Goal: Browse casually: Explore the website without a specific task or goal

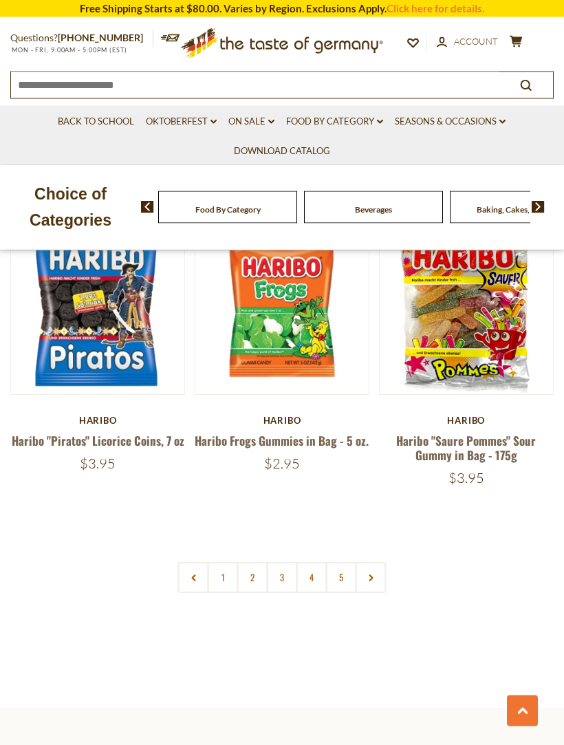
scroll to position [3649, 0]
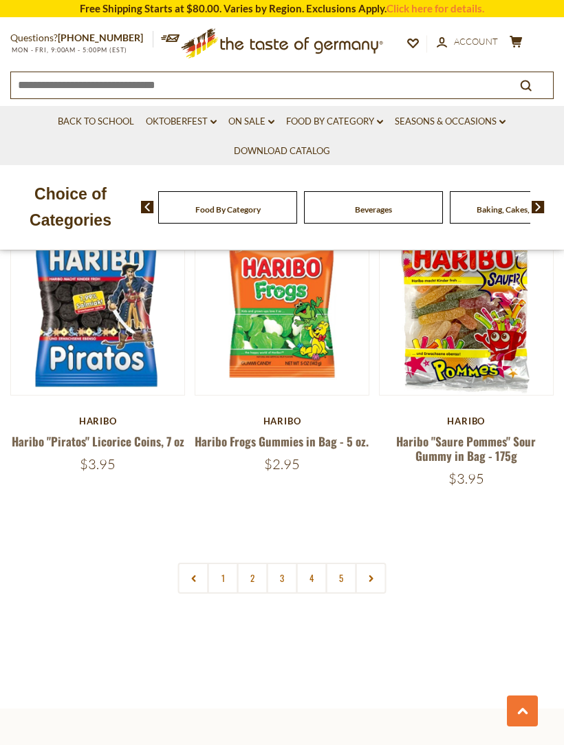
click at [253, 563] on link "2" at bounding box center [252, 578] width 31 height 31
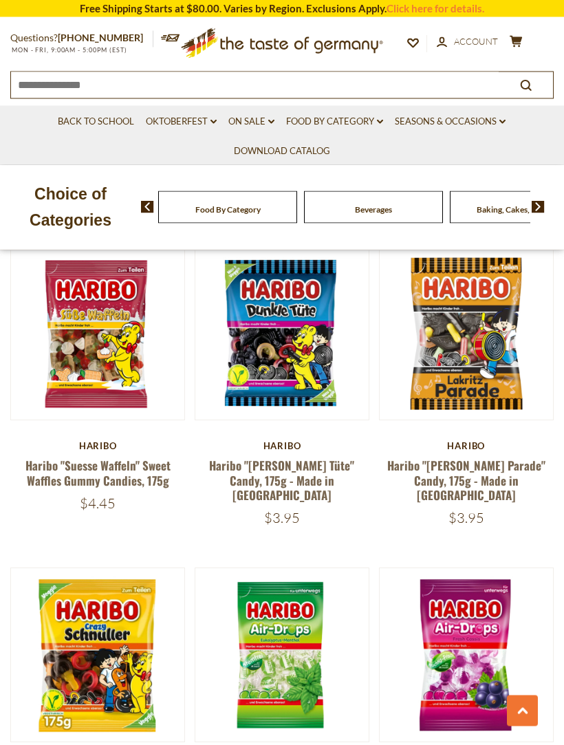
scroll to position [1397, 0]
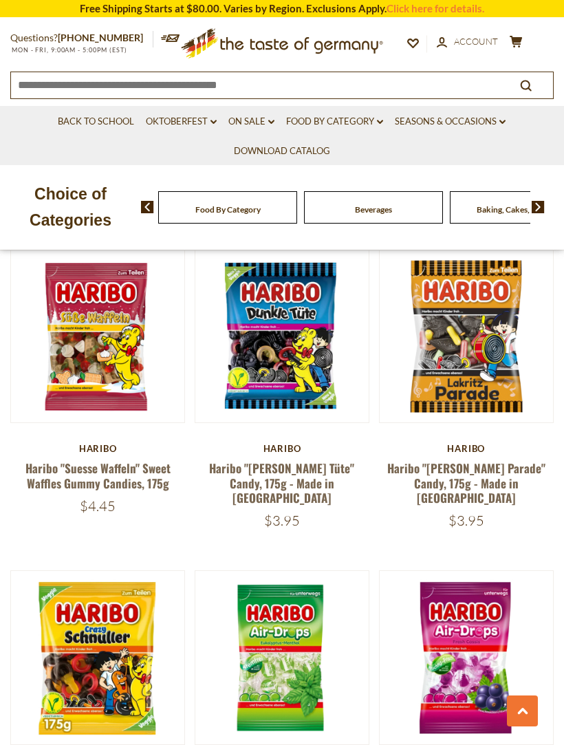
click at [146, 459] on link "Haribo "Suesse Waffeln" Sweet Waffles Gummy Candies, 175g" at bounding box center [97, 475] width 145 height 32
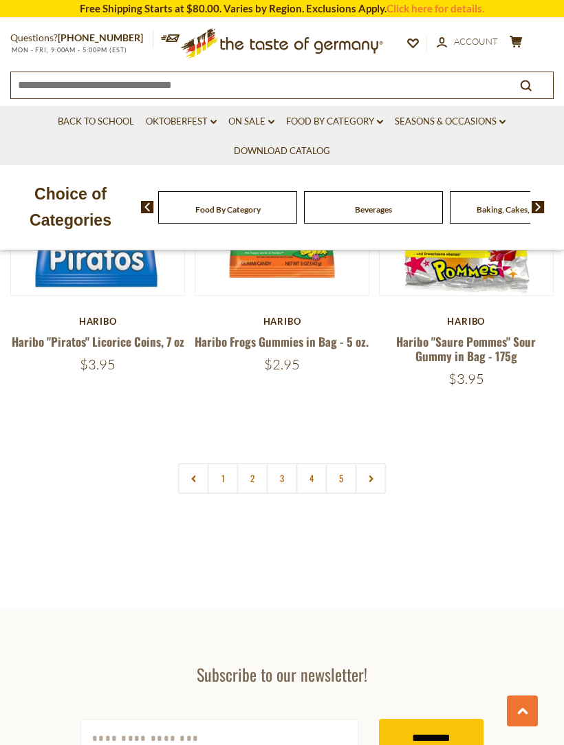
scroll to position [3749, 0]
click at [282, 463] on link "3" at bounding box center [282, 478] width 31 height 31
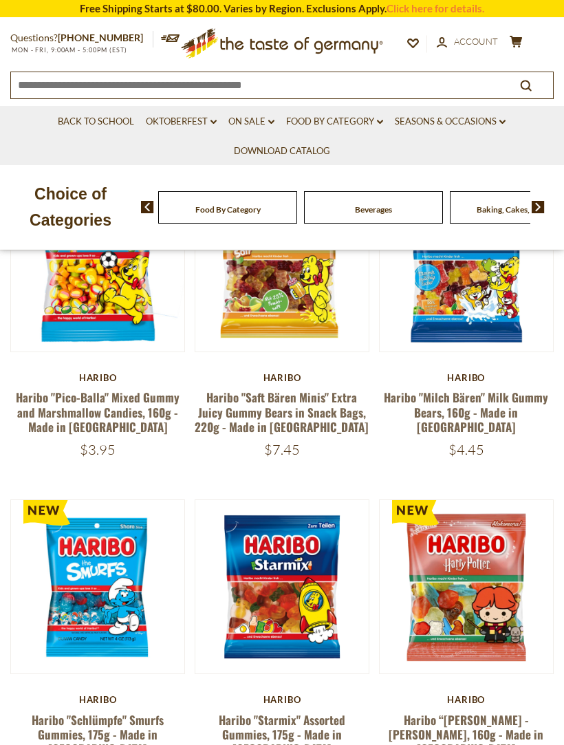
scroll to position [307, 0]
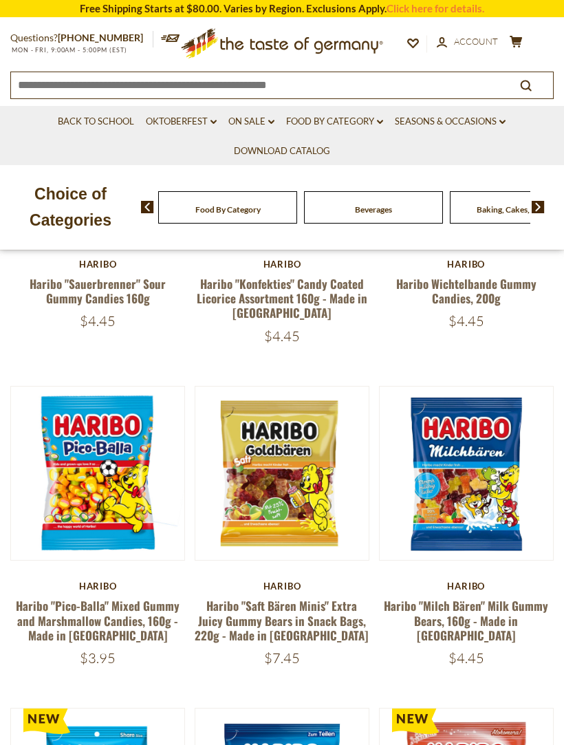
click at [485, 611] on link "Haribo "Milch Bären" Milk Gummy Bears, 160g - Made in Germany" at bounding box center [466, 620] width 164 height 47
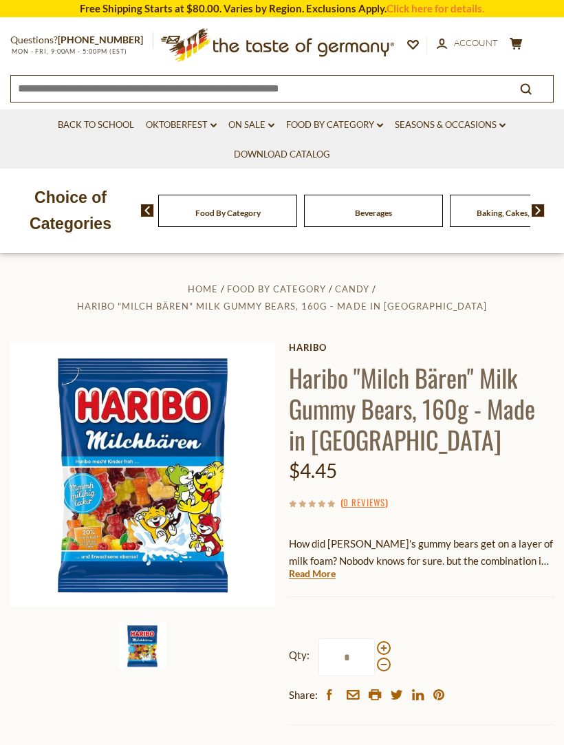
click at [318, 567] on link "Read More" at bounding box center [312, 574] width 47 height 14
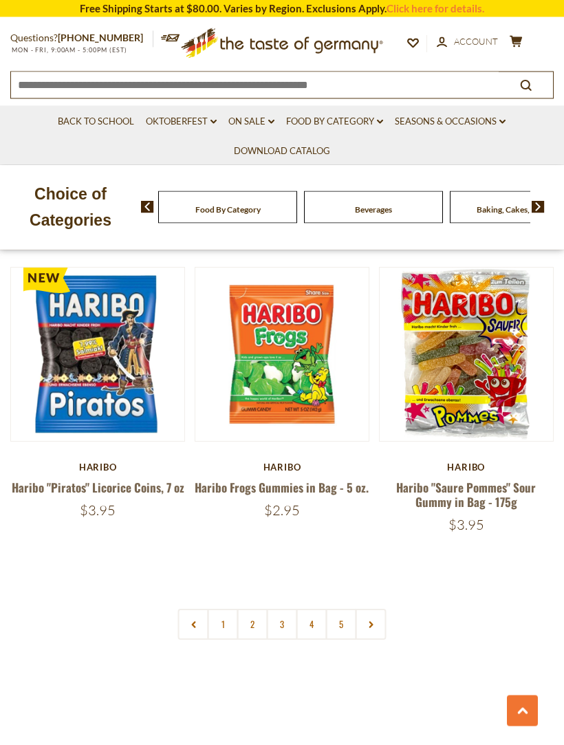
scroll to position [3603, 0]
click at [308, 609] on link "4" at bounding box center [311, 624] width 31 height 31
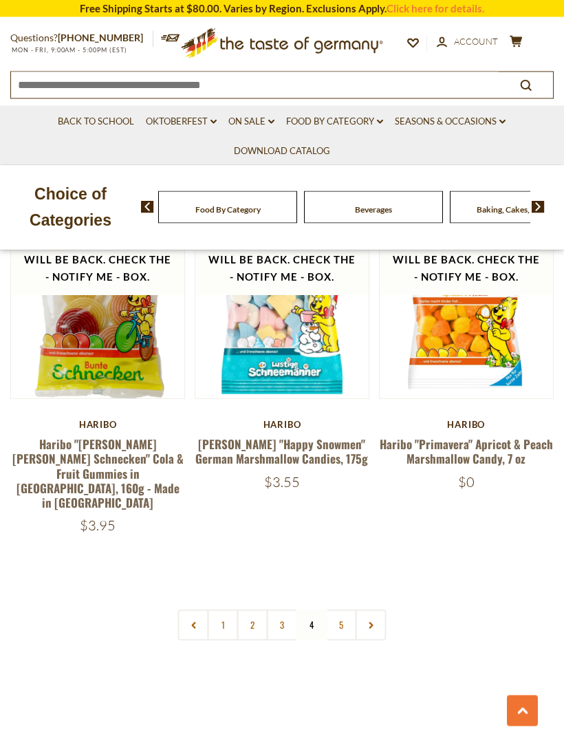
scroll to position [3630, 0]
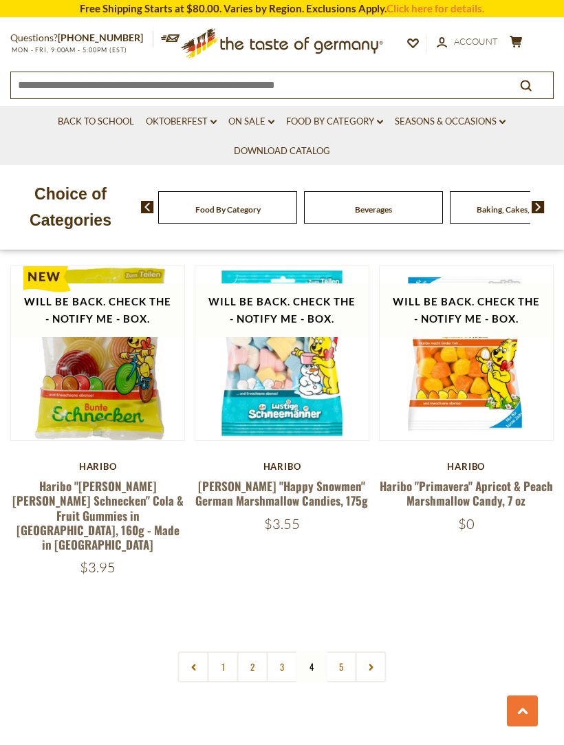
click at [248, 651] on link "2" at bounding box center [252, 666] width 31 height 31
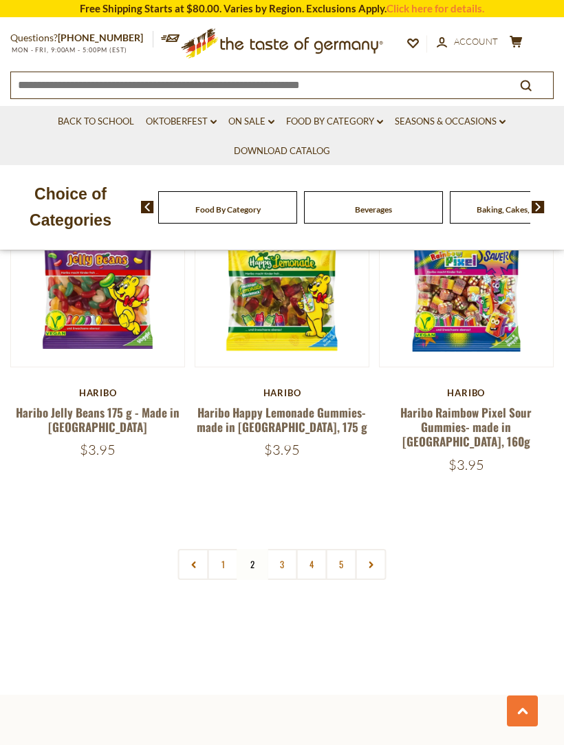
click at [217, 549] on link "1" at bounding box center [223, 564] width 31 height 31
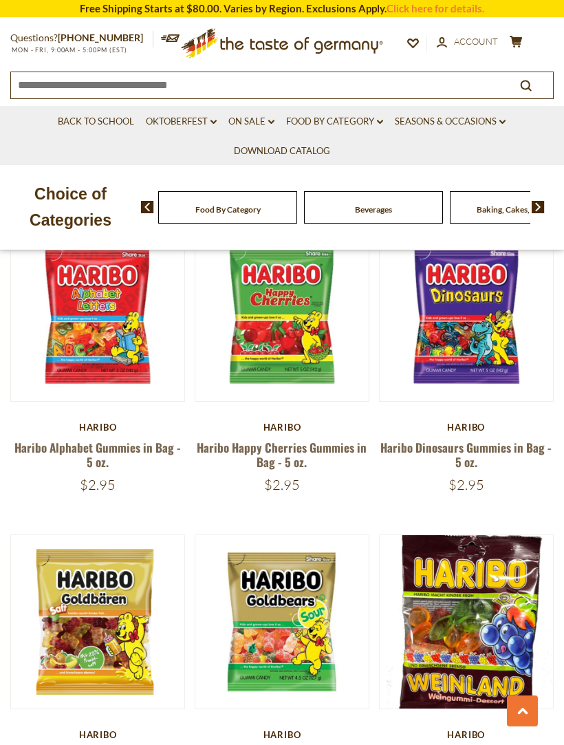
scroll to position [1087, 0]
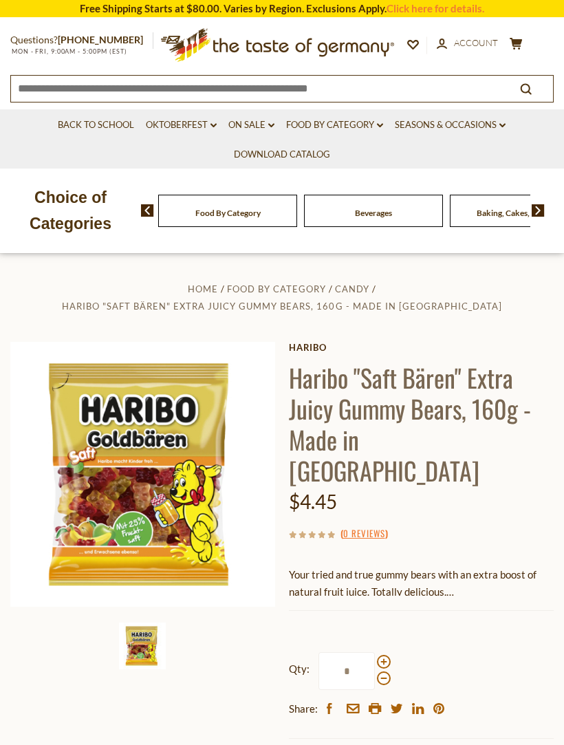
click at [202, 126] on link "Oktoberfest dropdown_arrow" at bounding box center [181, 125] width 71 height 15
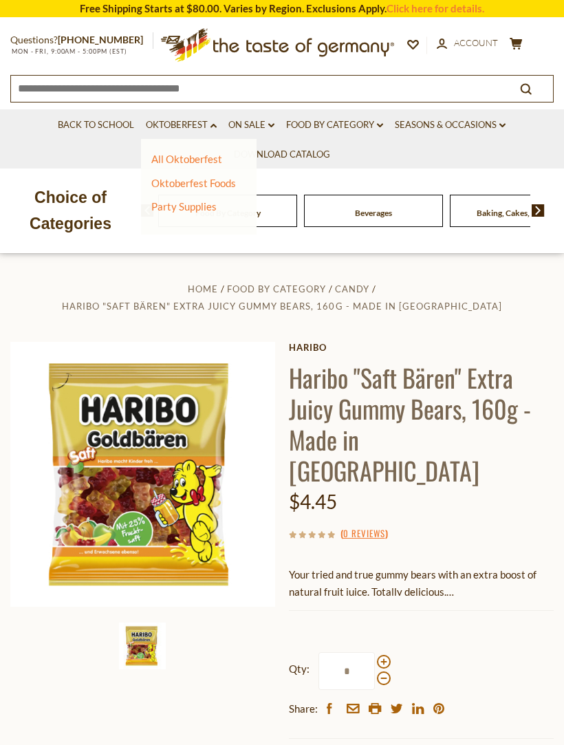
click at [363, 127] on link "Food By Category dropdown_arrow" at bounding box center [334, 125] width 97 height 15
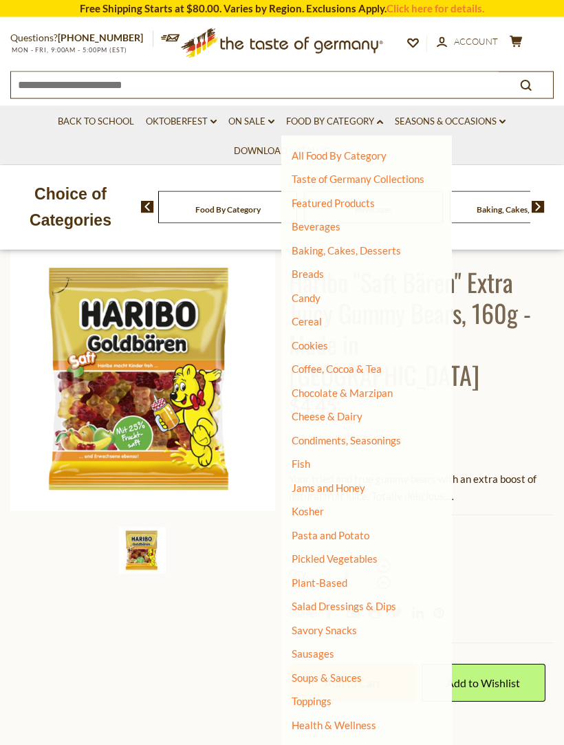
scroll to position [96, 0]
click at [379, 393] on link "Chocolate & Marzipan" at bounding box center [342, 392] width 101 height 12
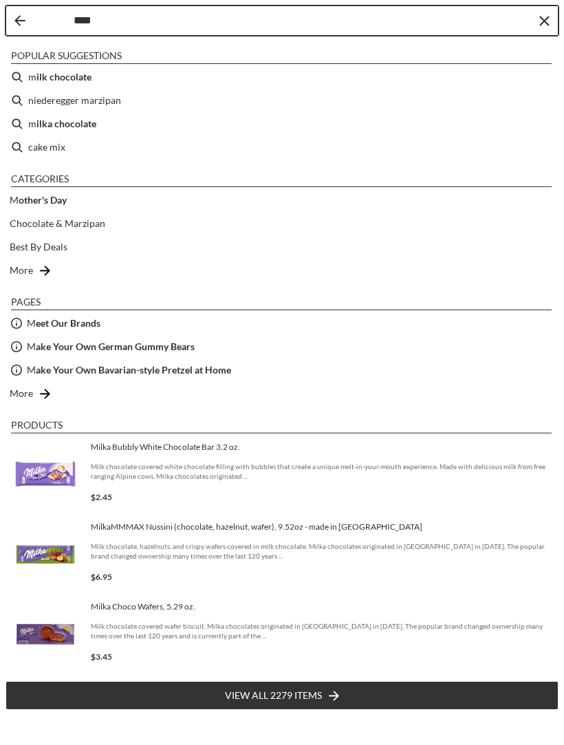
type input "*****"
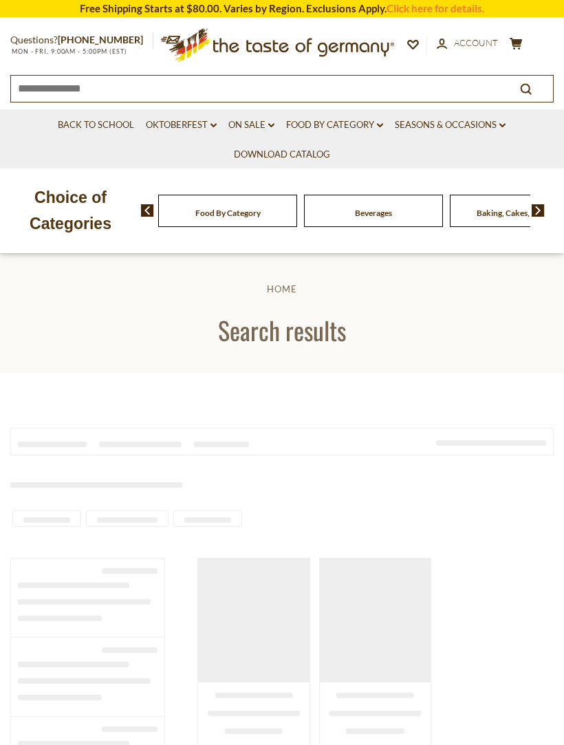
type input "*****"
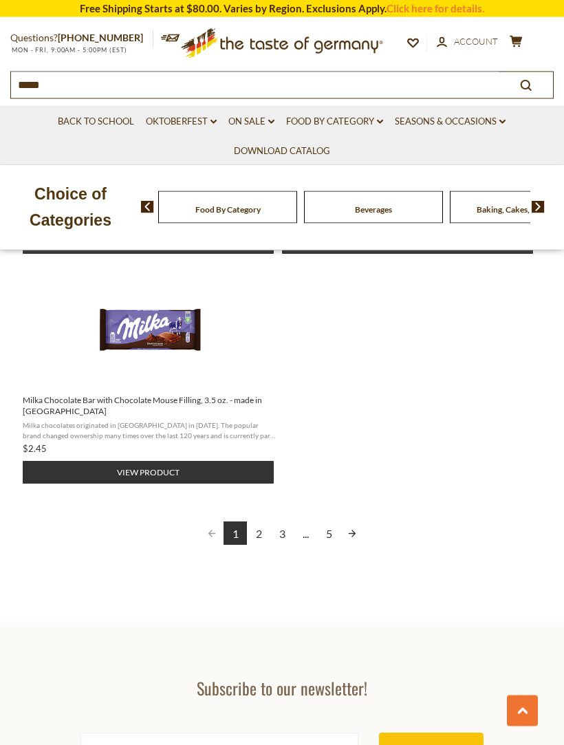
scroll to position [1836, 0]
click at [259, 521] on link "2" at bounding box center [258, 532] width 23 height 23
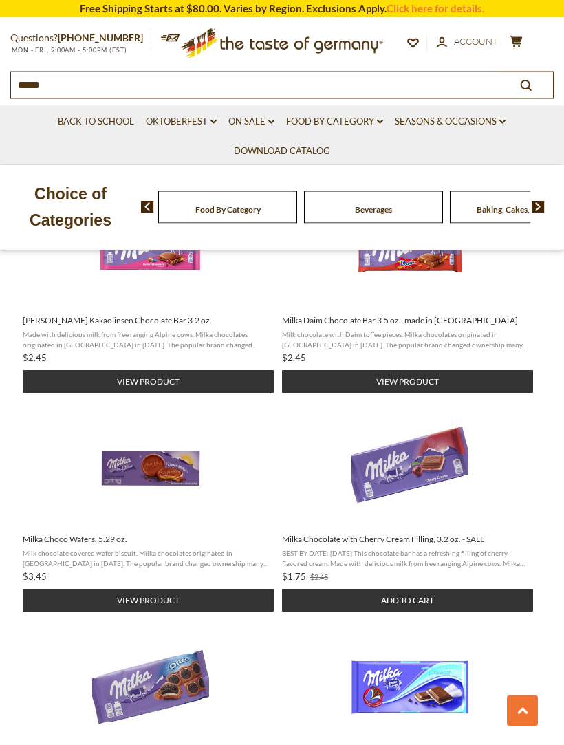
scroll to position [1228, 0]
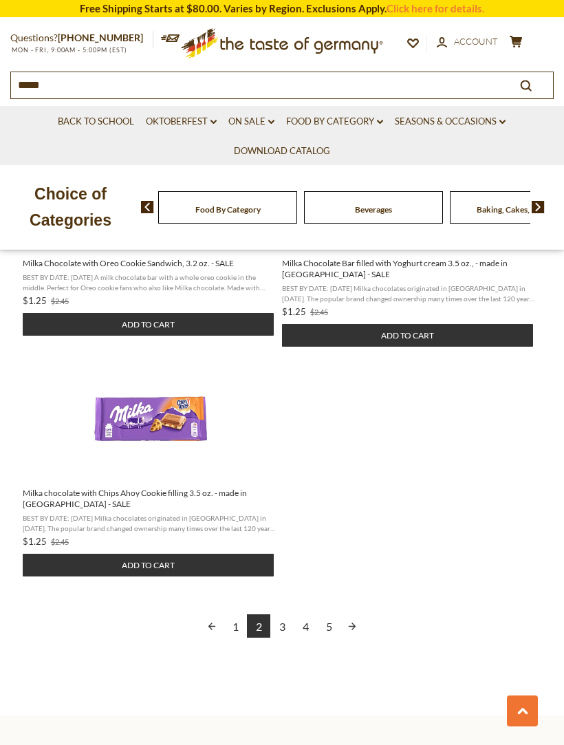
click at [281, 623] on link "3" at bounding box center [281, 625] width 23 height 23
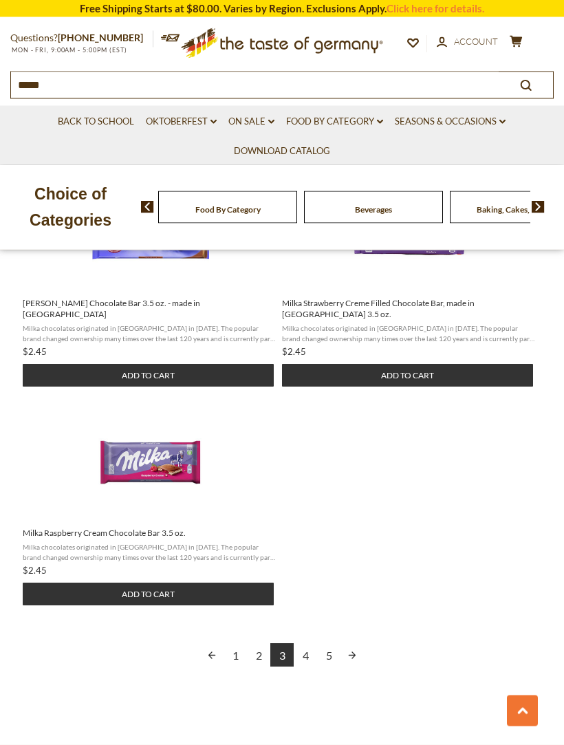
scroll to position [1714, 0]
click at [309, 643] on link "4" at bounding box center [305, 654] width 23 height 23
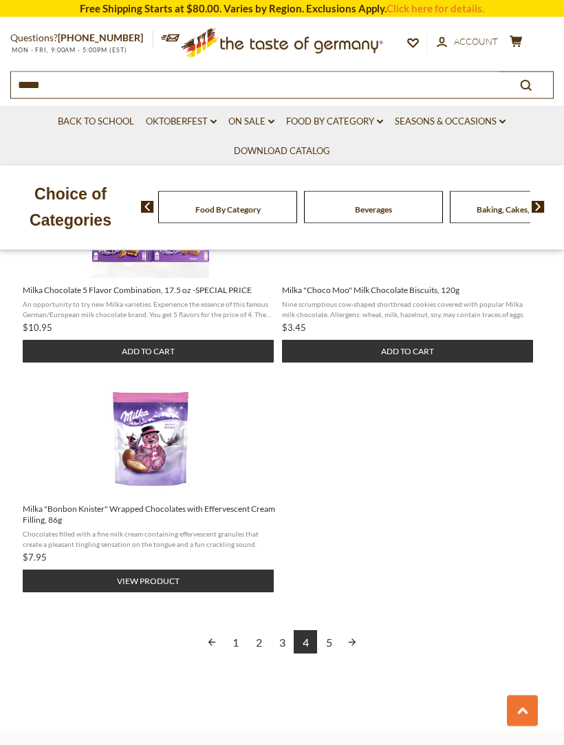
scroll to position [1712, 0]
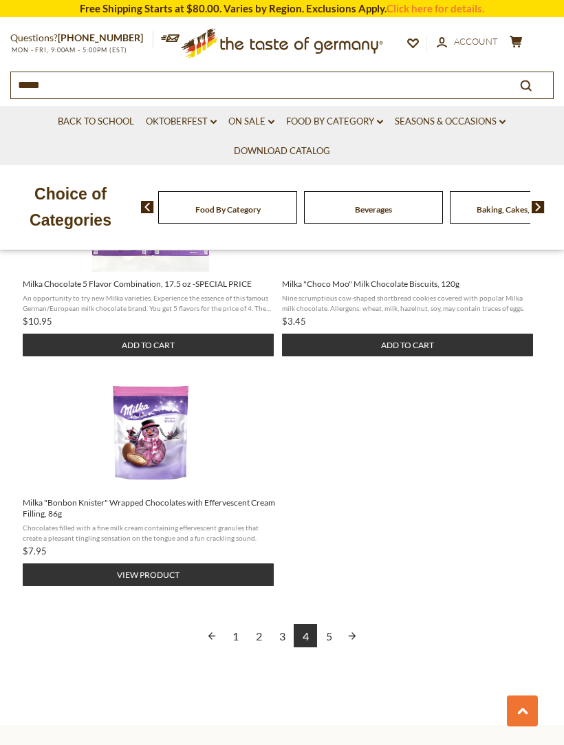
click at [328, 624] on link "5" at bounding box center [328, 635] width 23 height 23
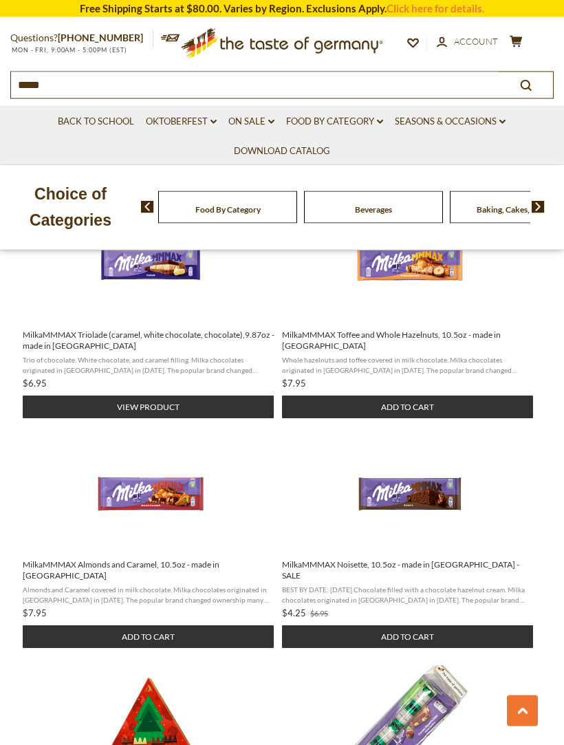
scroll to position [987, 0]
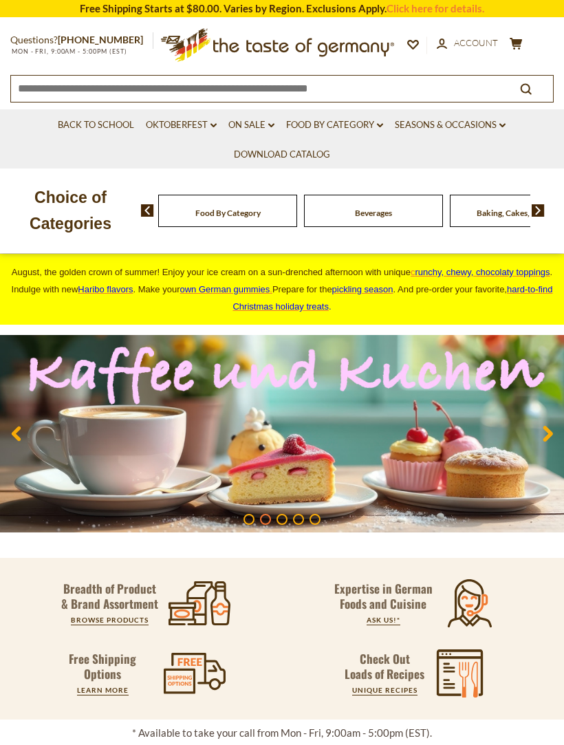
click at [368, 122] on link "Food By Category dropdown_arrow" at bounding box center [334, 125] width 97 height 15
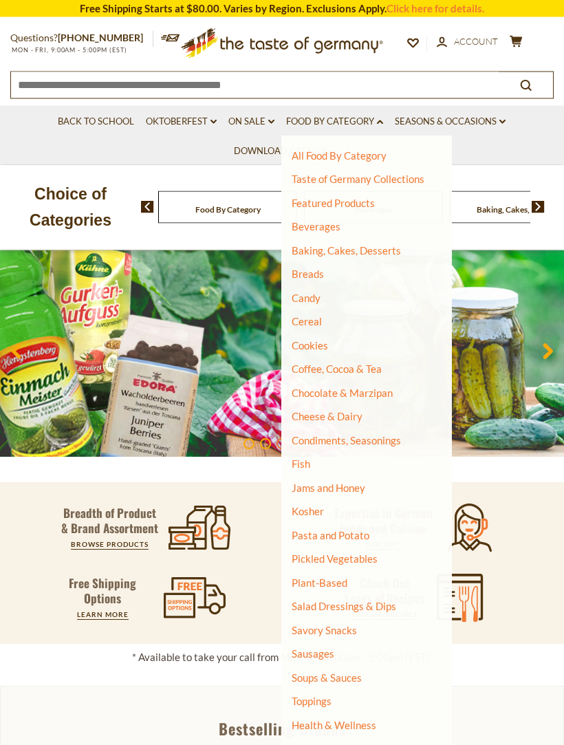
scroll to position [90, 0]
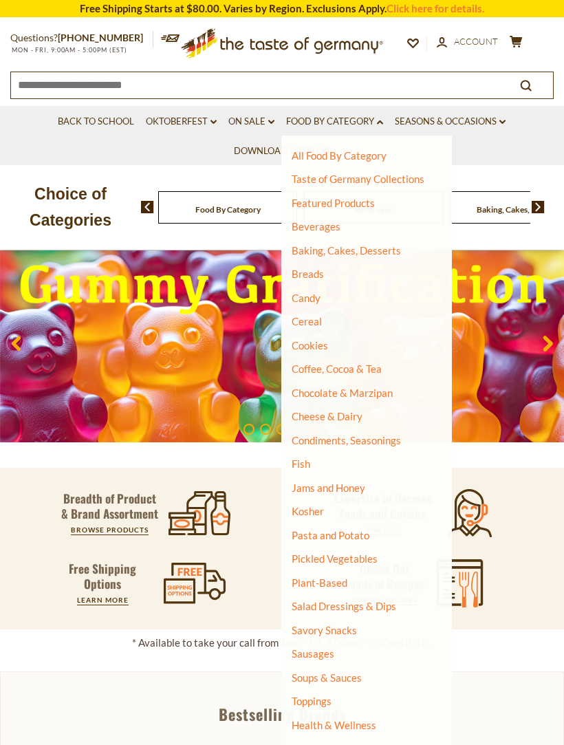
click at [320, 276] on link "Breads" at bounding box center [308, 274] width 32 height 12
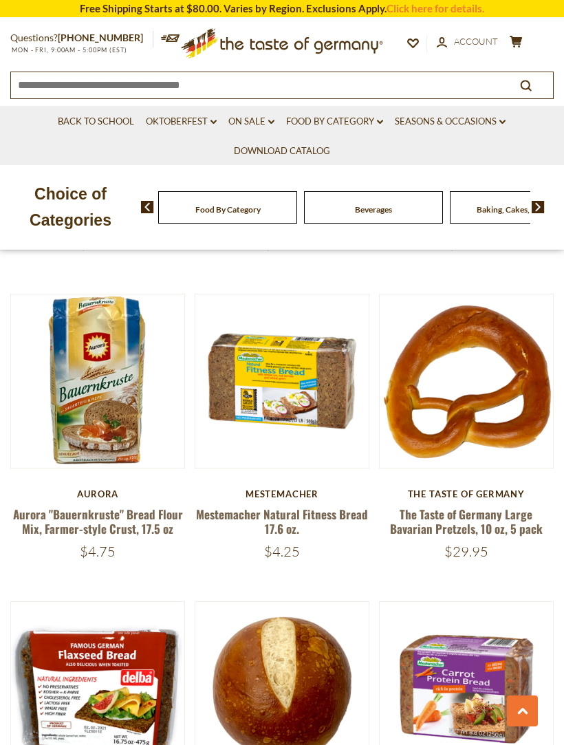
scroll to position [1791, 0]
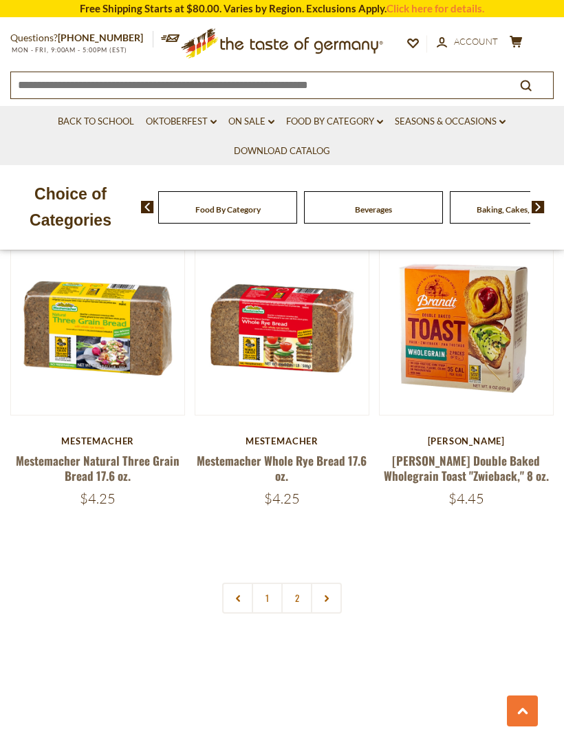
click at [301, 593] on link "2" at bounding box center [296, 597] width 31 height 31
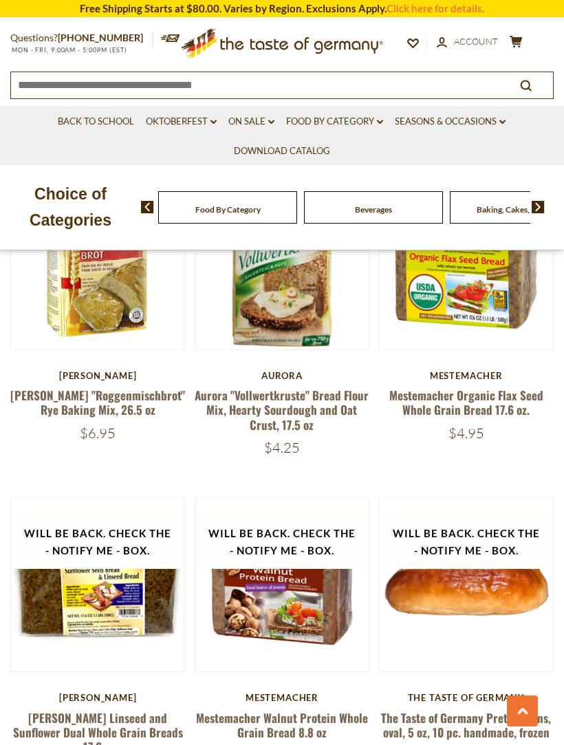
scroll to position [967, 0]
